Goal: Transaction & Acquisition: Purchase product/service

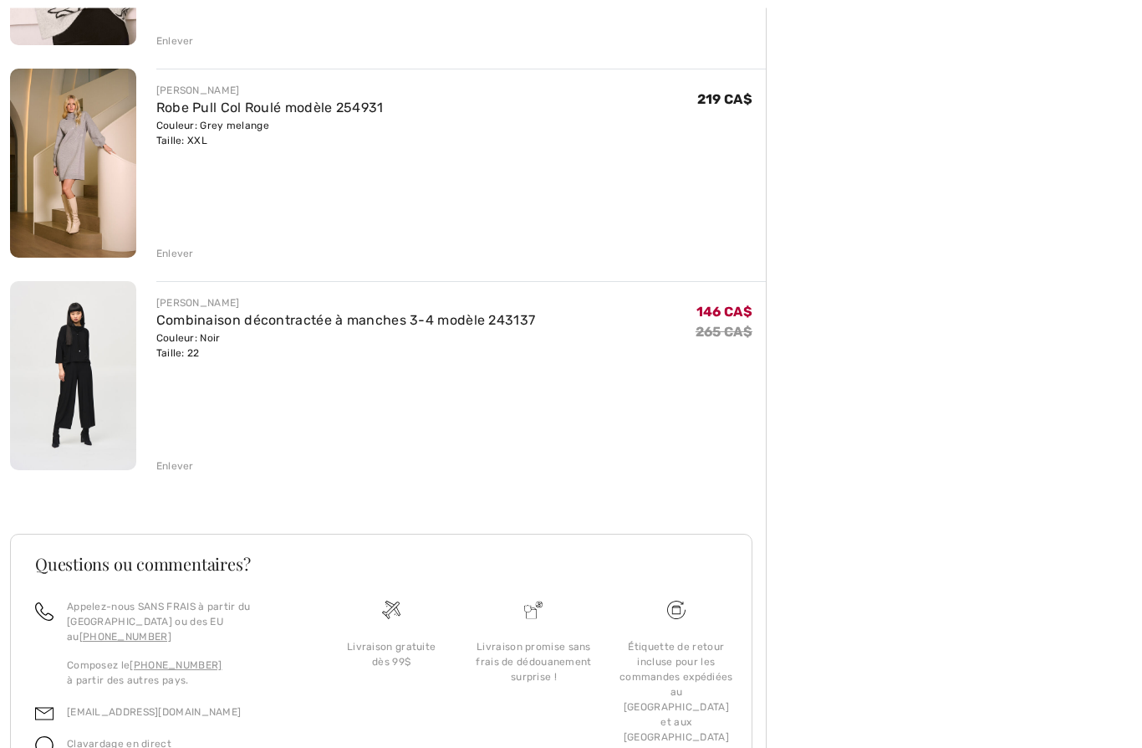
scroll to position [1005, 0]
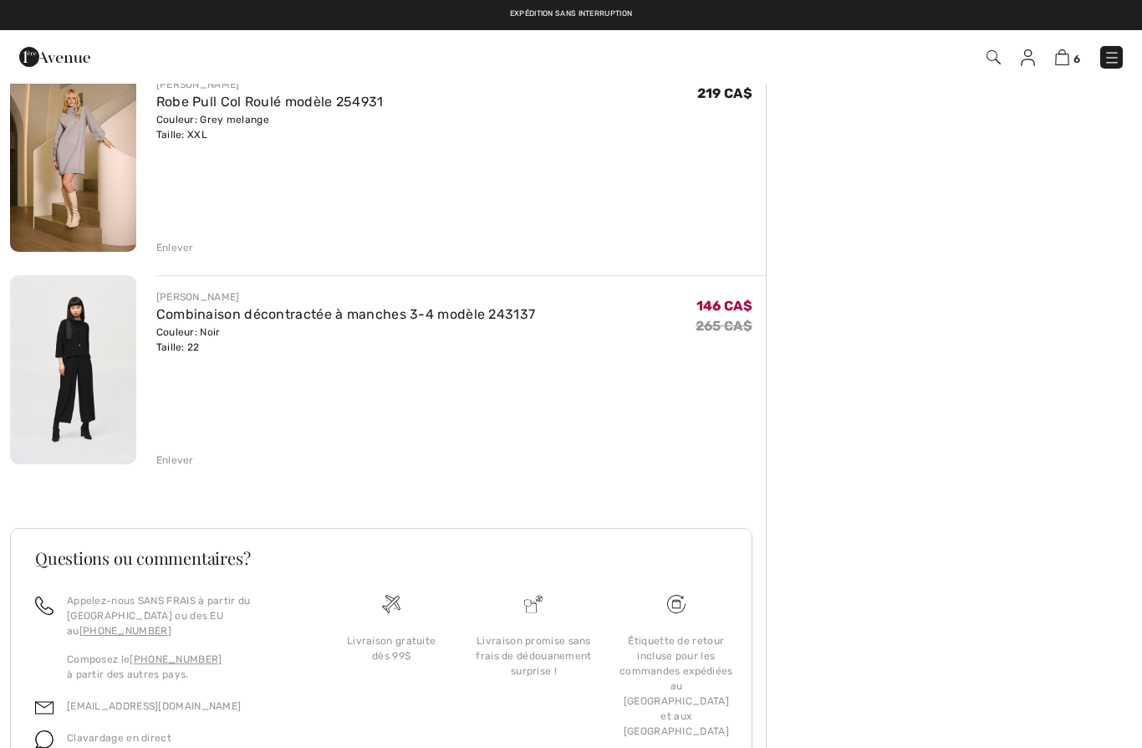
click at [74, 334] on img at bounding box center [73, 369] width 126 height 189
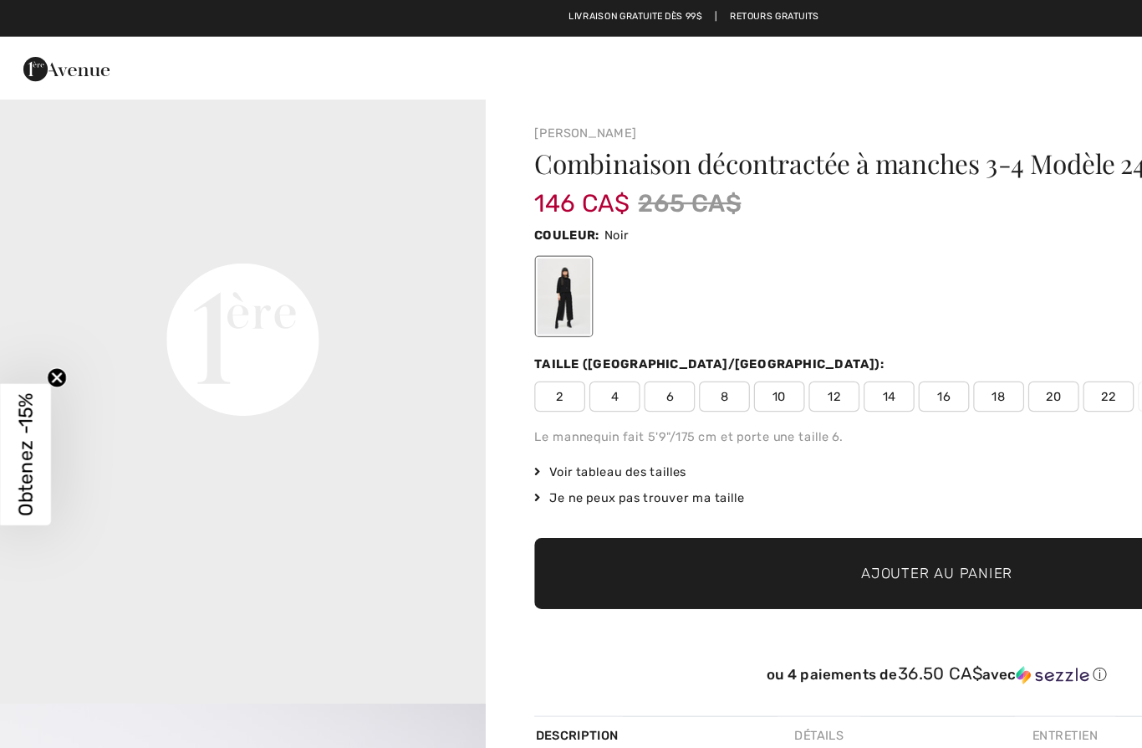
scroll to position [1303, 0]
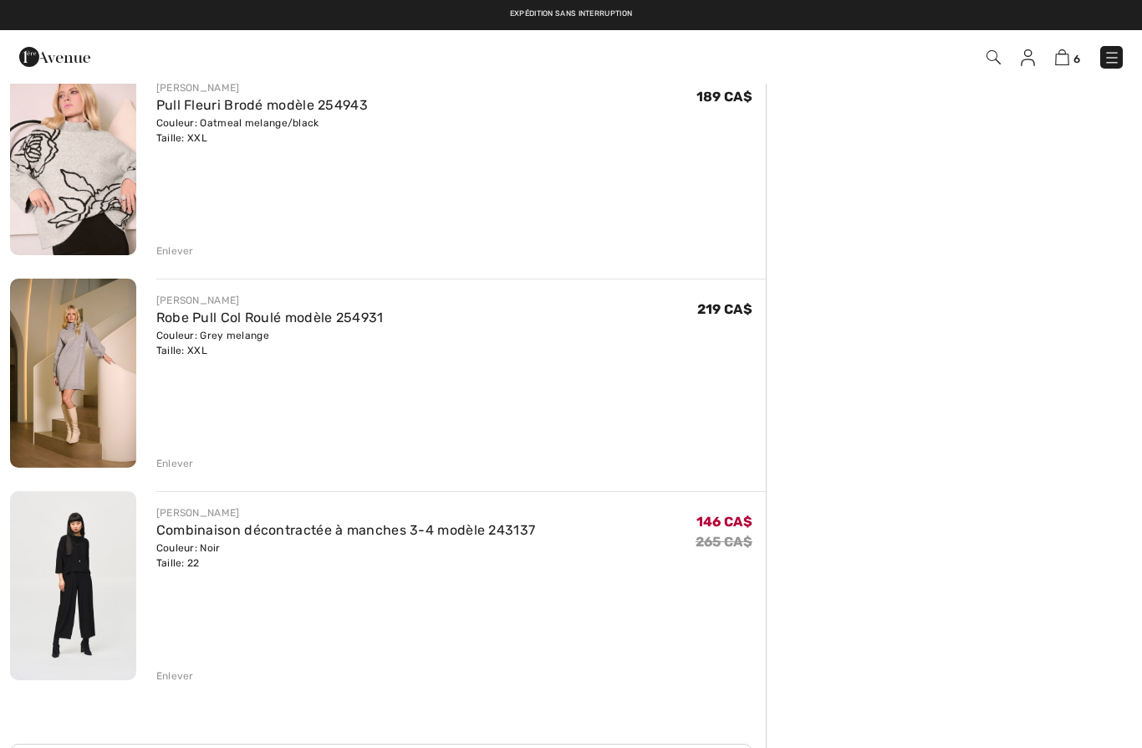
scroll to position [790, 0]
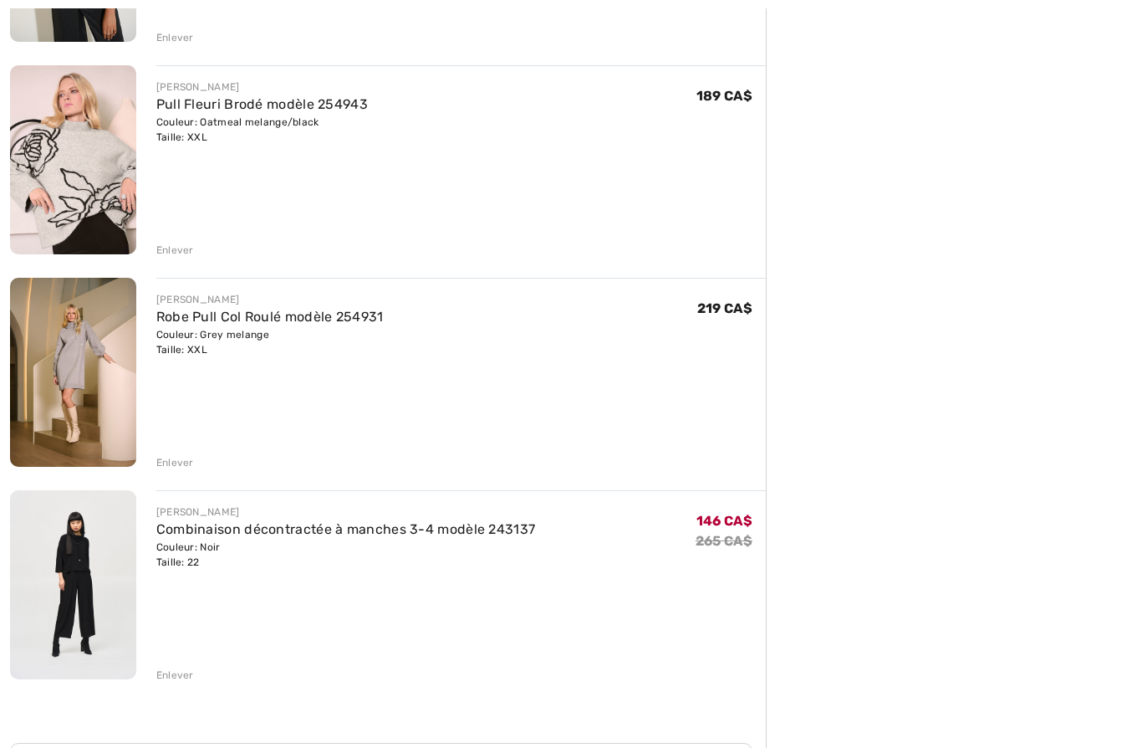
click at [81, 365] on img at bounding box center [73, 372] width 126 height 189
